Goal: Transaction & Acquisition: Book appointment/travel/reservation

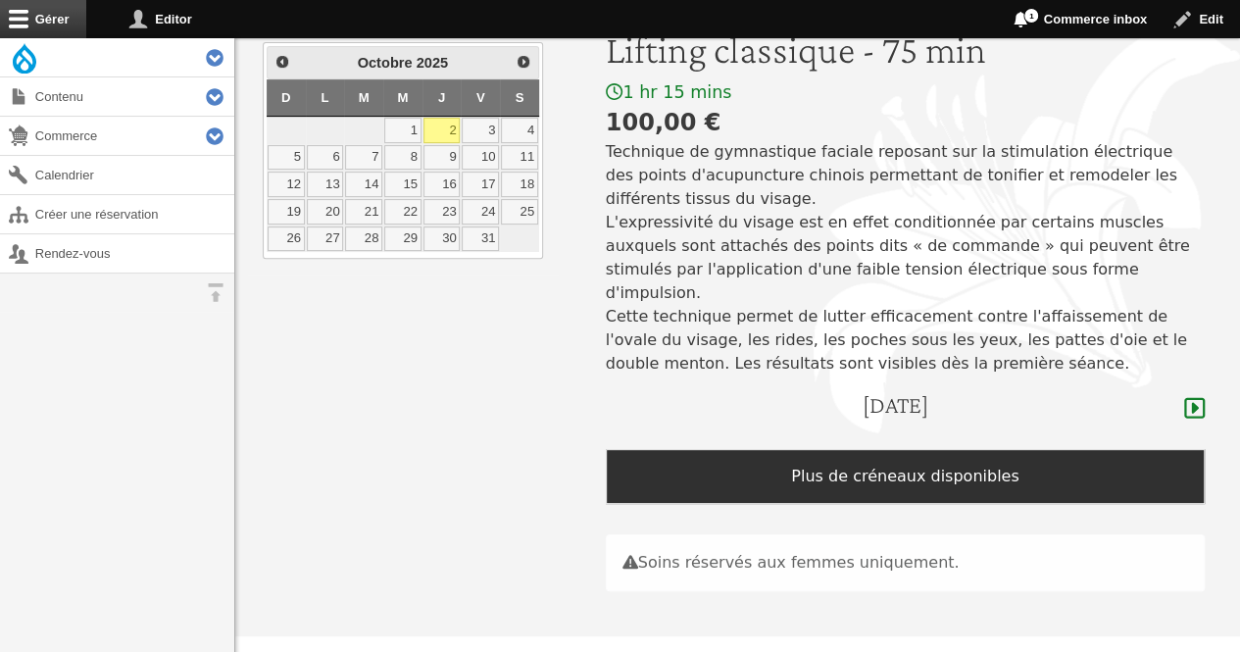
scroll to position [227, 0]
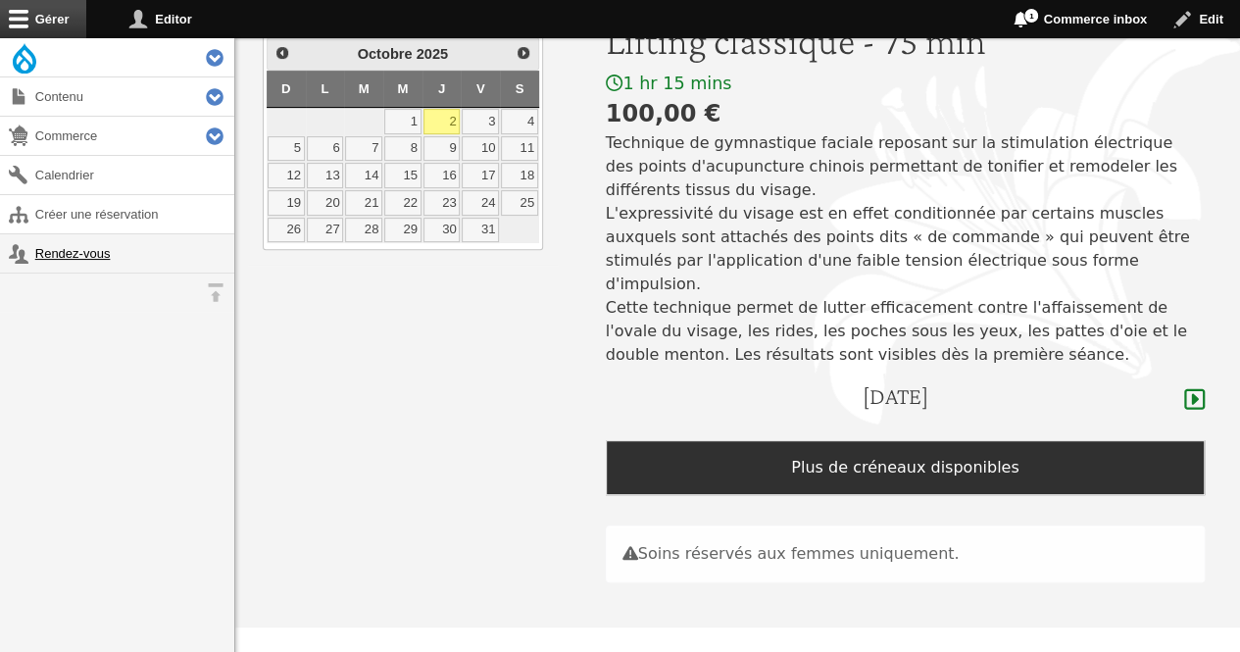
click at [76, 257] on link "Rendez-vous" at bounding box center [117, 253] width 234 height 38
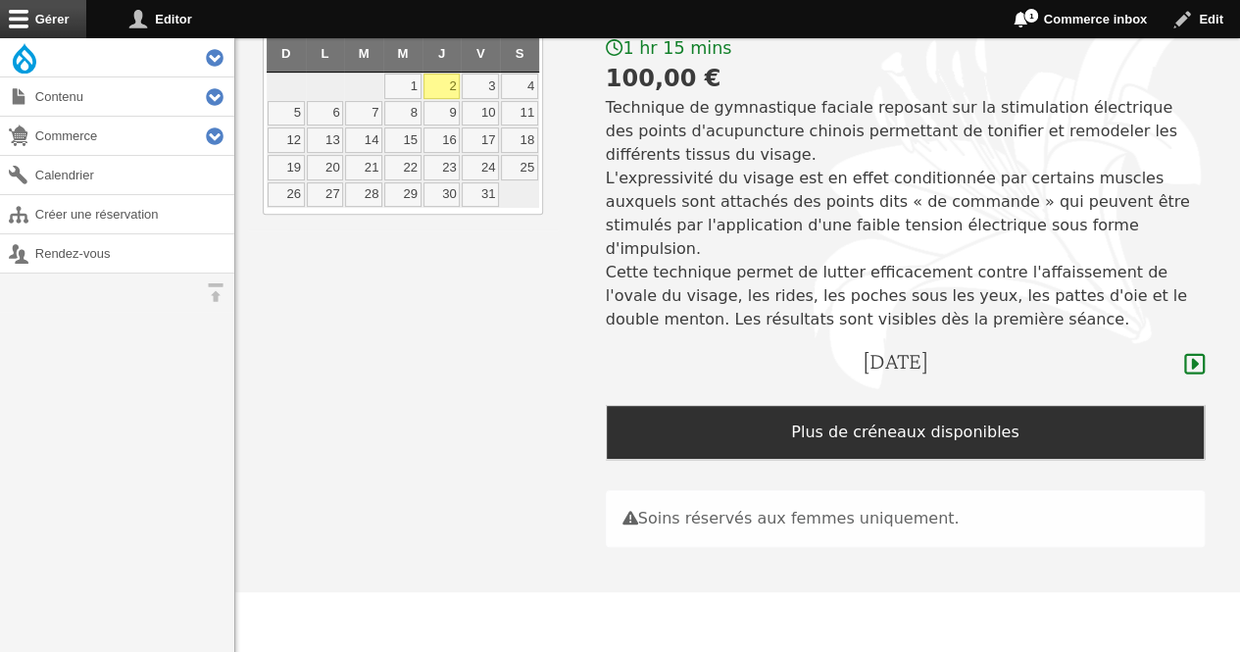
scroll to position [49, 0]
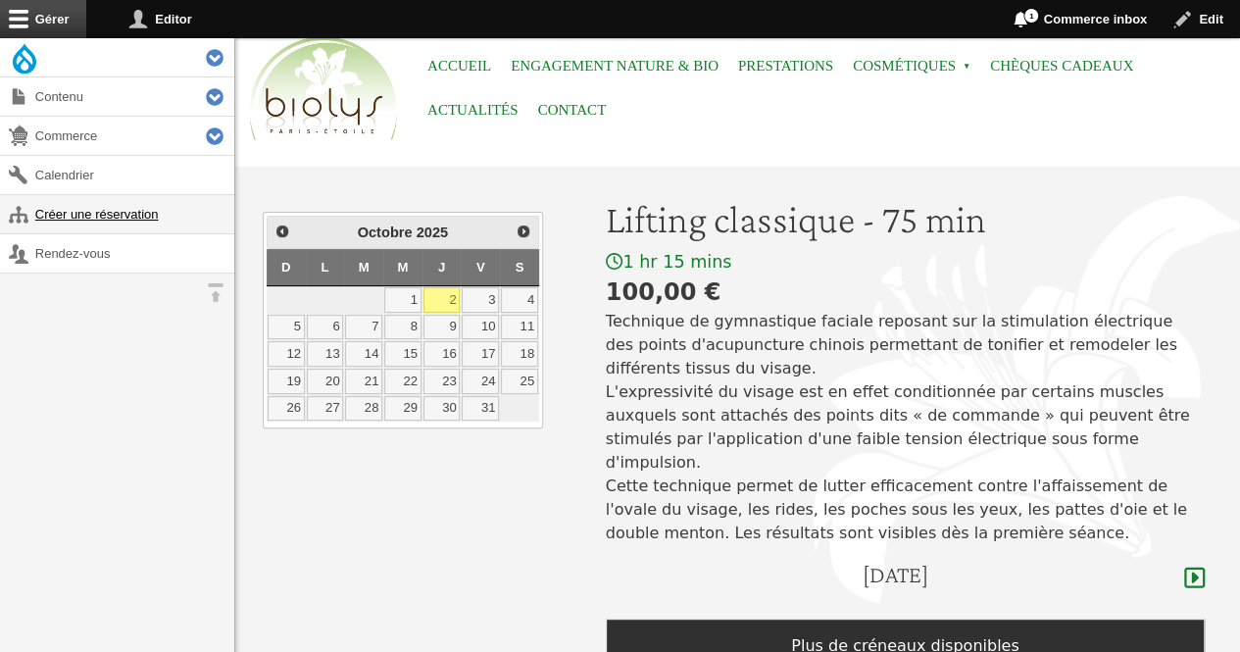
click at [58, 204] on link "Créer une réservation" at bounding box center [117, 214] width 234 height 38
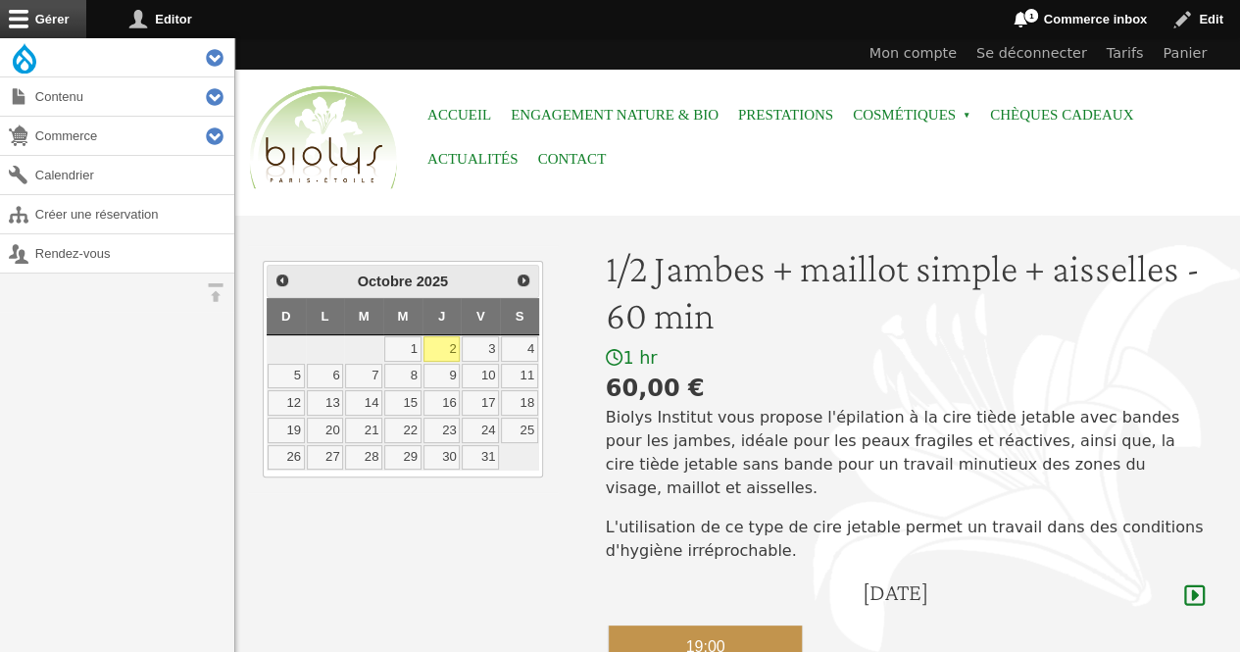
click at [707, 625] on div "19:00" at bounding box center [706, 646] width 194 height 43
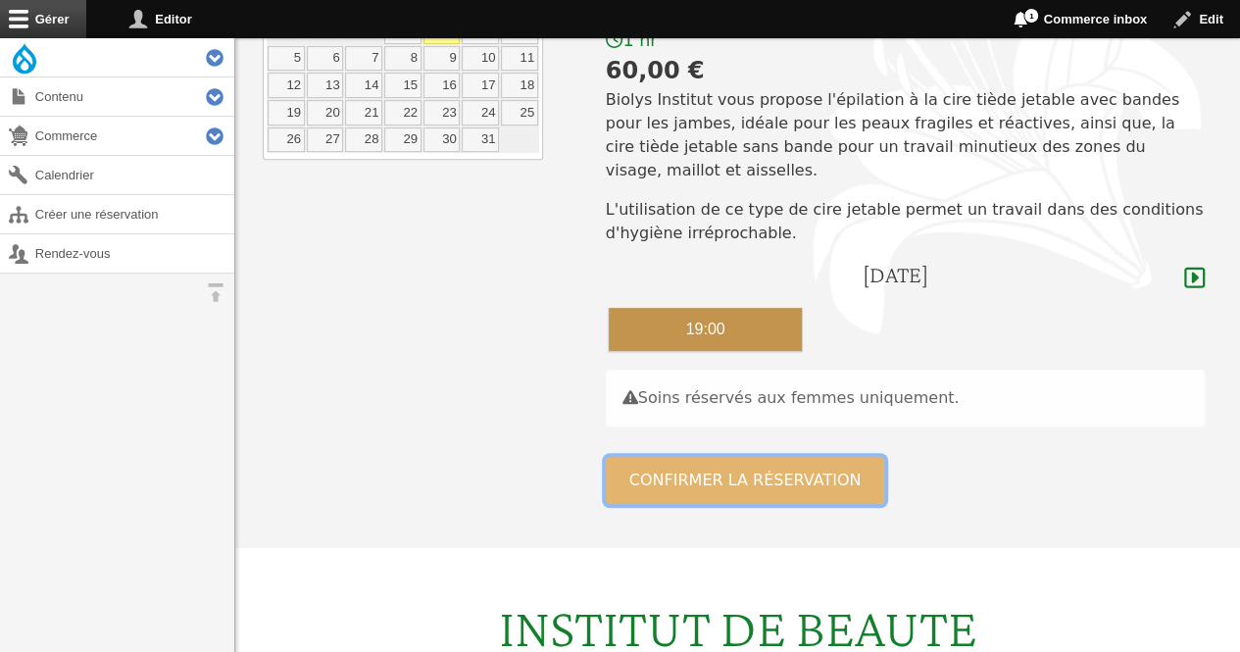
click at [683, 458] on button "Confirmer la réservation" at bounding box center [745, 480] width 279 height 47
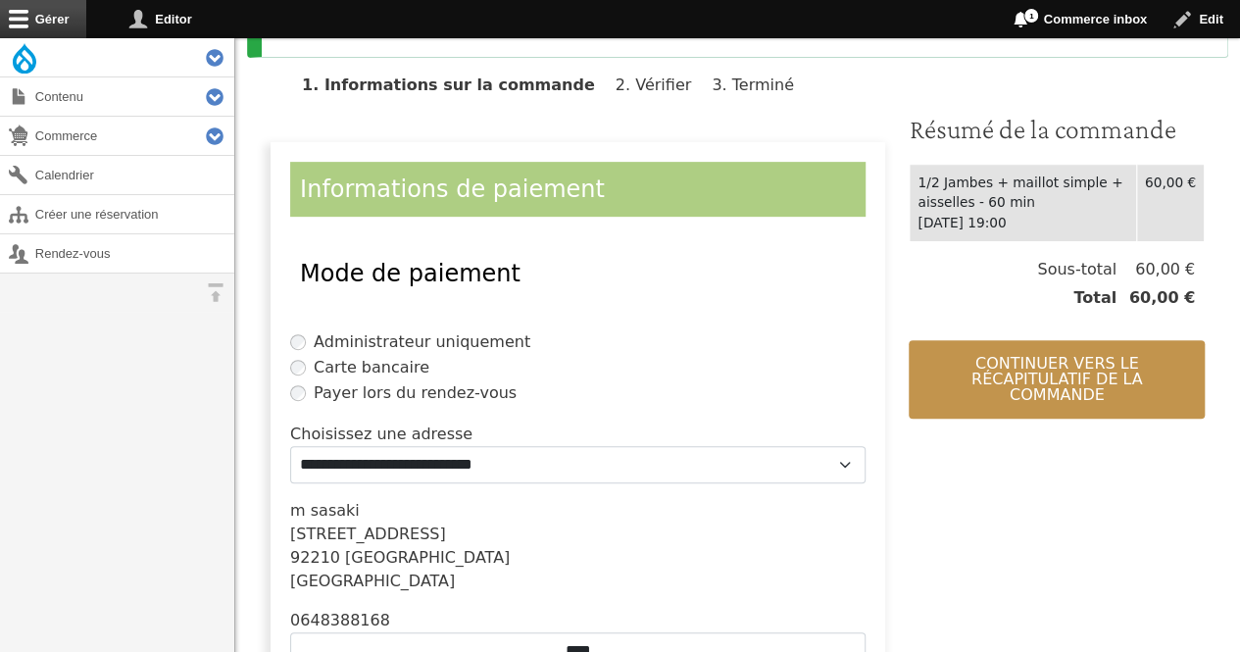
scroll to position [351, 0]
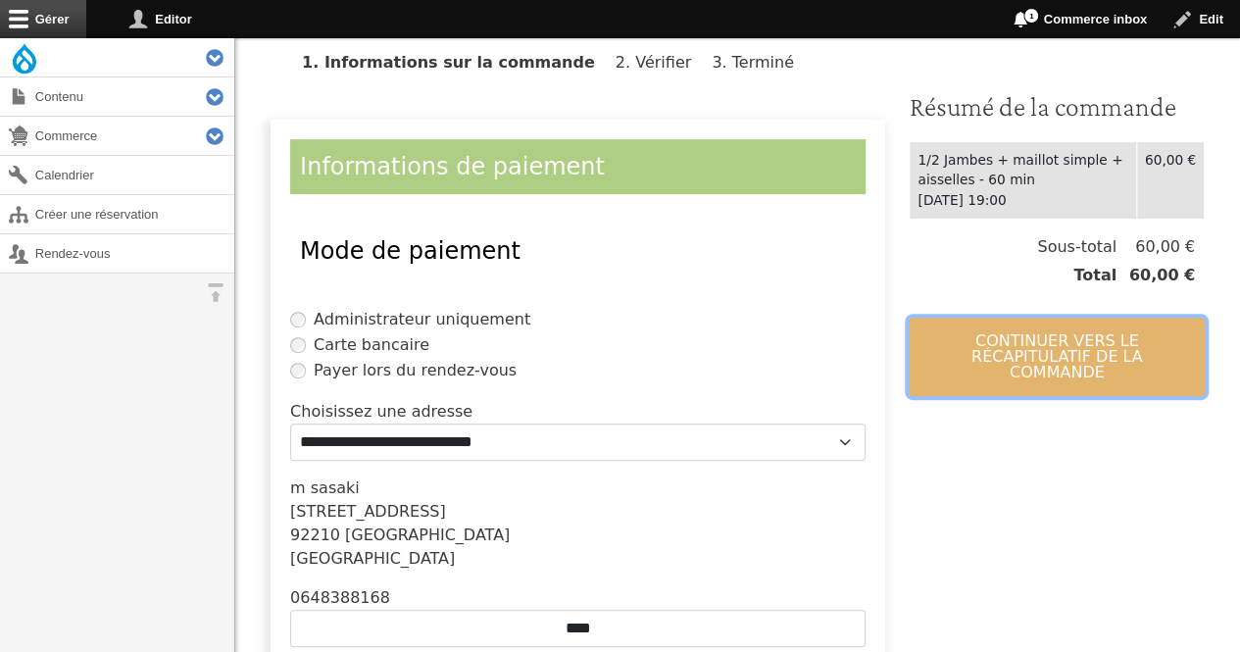
click at [1086, 318] on button "Continuer vers le récapitulatif de la commande" at bounding box center [1057, 357] width 296 height 78
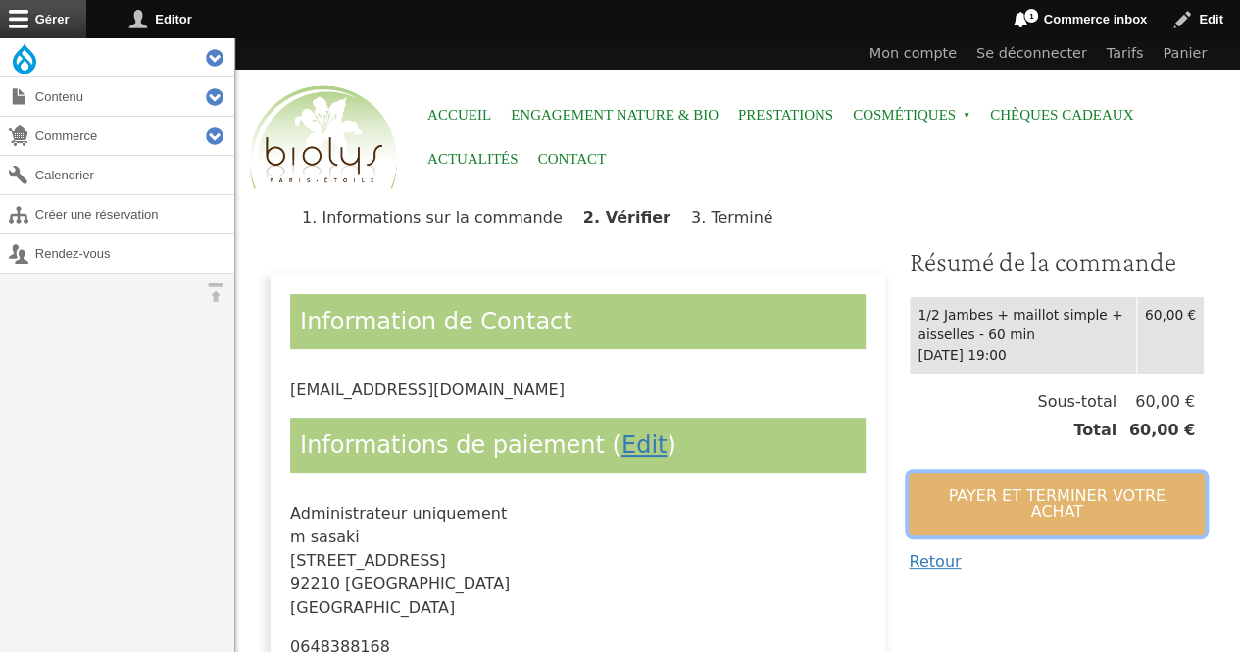
click at [996, 490] on button "Payer et terminer votre achat" at bounding box center [1057, 503] width 296 height 63
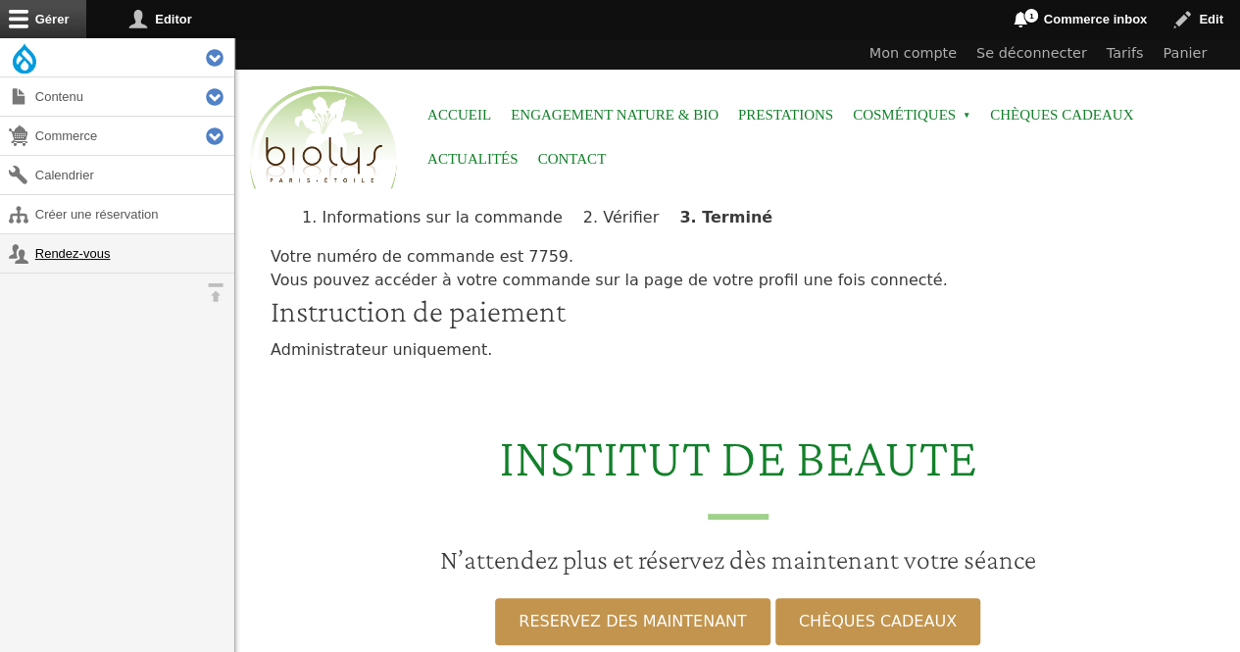
click at [93, 238] on link "Rendez-vous" at bounding box center [117, 253] width 234 height 38
